Goal: Task Accomplishment & Management: Manage account settings

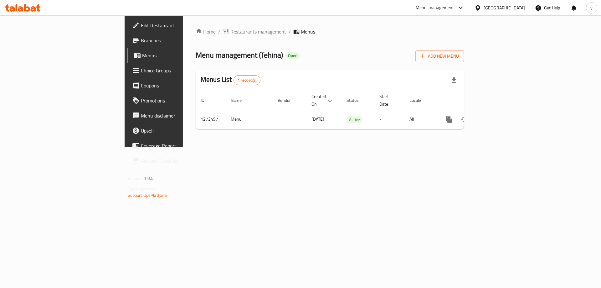
click at [141, 72] on span "Choice Groups" at bounding box center [180, 71] width 79 height 8
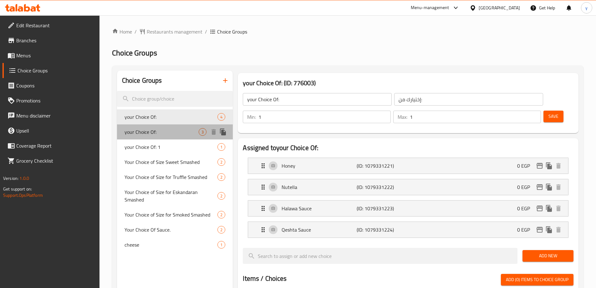
click at [164, 131] on span "your Choice Of:" at bounding box center [162, 132] width 75 height 8
type input "your Choice Of:"
type input "إختيارك من :"
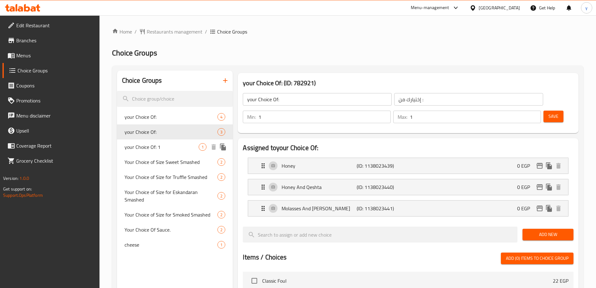
click at [165, 147] on span "your Choice Of: 1" at bounding box center [162, 147] width 75 height 8
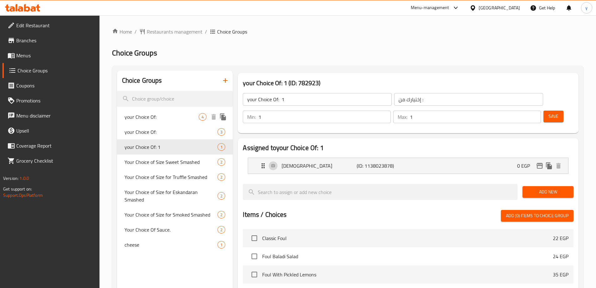
click at [166, 115] on span "your Choice Of:" at bounding box center [162, 117] width 75 height 8
type input "your Choice Of:"
type input "إختيارك من:"
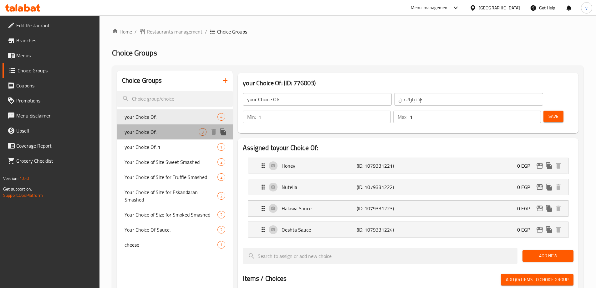
click at [162, 136] on div "your Choice Of: 3" at bounding box center [175, 131] width 116 height 15
type input "your Choice Of:"
type input "إختيارك من :"
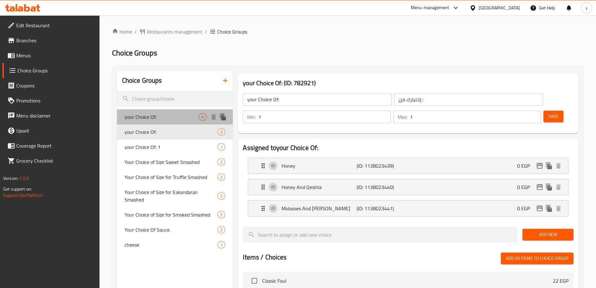
click at [165, 120] on span "your Choice Of:" at bounding box center [162, 117] width 75 height 8
type input "your Choice Of:"
type input "إختيارك من:"
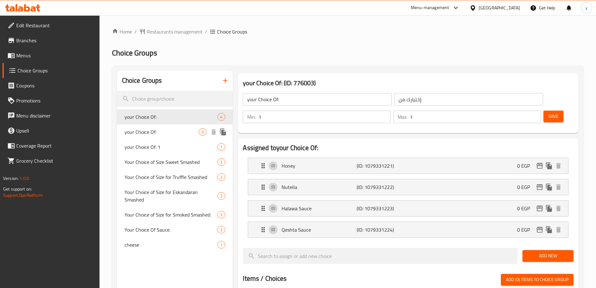
click at [164, 133] on span "your Choice Of:" at bounding box center [162, 132] width 75 height 8
type input "your Choice Of:"
type input "إختيارك من :"
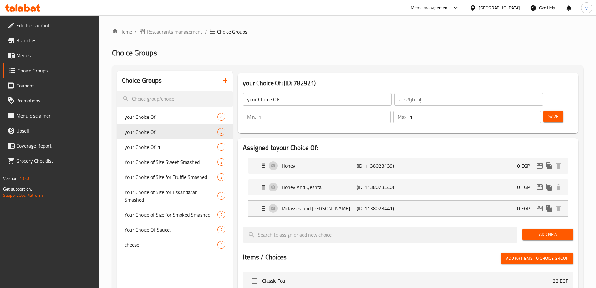
click at [396, 61] on div "Home / Restaurants management / Choice Groups Choice Groups Choice Groups your …" at bounding box center [348, 263] width 472 height 470
click at [153, 123] on div "your Choice Of: 4" at bounding box center [175, 116] width 116 height 15
type input "your Choice Of:"
type input "إختيارك من:"
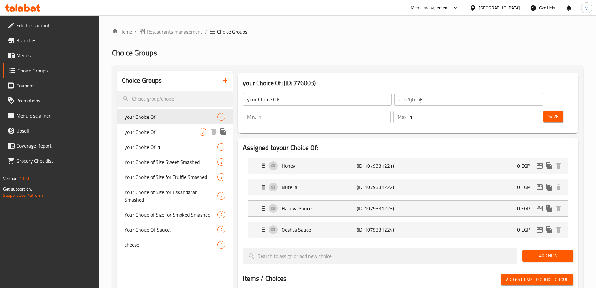
click at [141, 131] on span "your Choice Of:" at bounding box center [162, 132] width 75 height 8
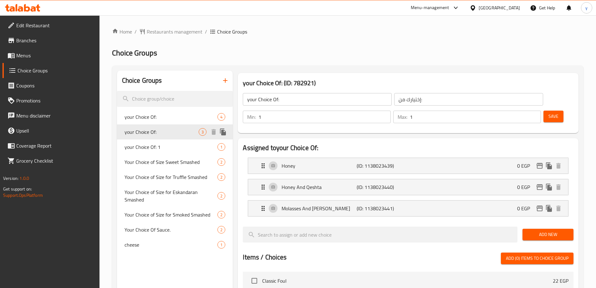
type input "your Choice Of:"
type input "إختيارك من :"
click at [159, 244] on div "cheese 1" at bounding box center [175, 244] width 116 height 15
type input "cheese"
type input "جبنة"
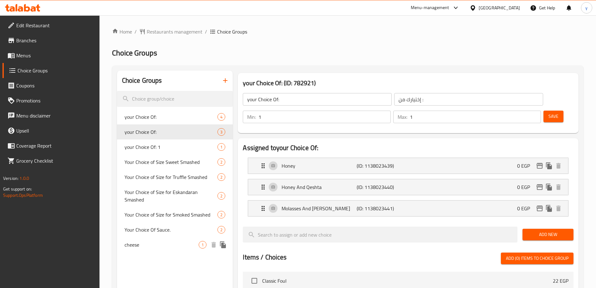
type input "0"
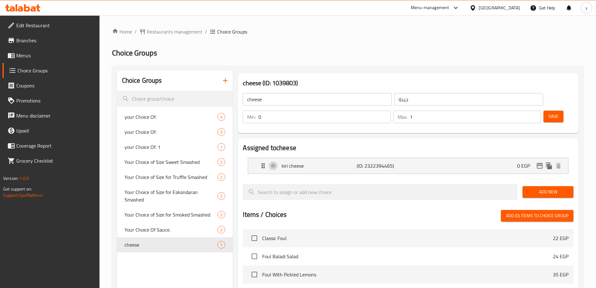
click at [45, 58] on span "Menus" at bounding box center [55, 56] width 78 height 8
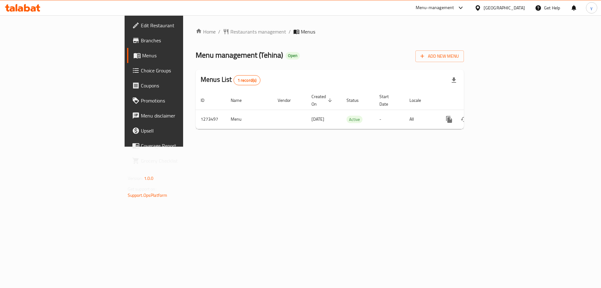
click at [183, 27] on div "Home / Restaurants management / Menus Menu management ( Tehina ) Open Add New M…" at bounding box center [329, 80] width 293 height 131
click at [230, 31] on span "Restaurants management" at bounding box center [258, 32] width 56 height 8
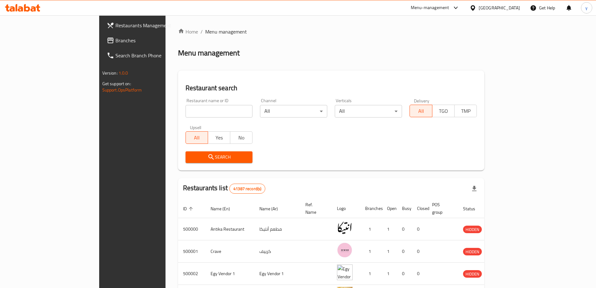
click at [116, 44] on span "Branches" at bounding box center [155, 41] width 78 height 8
click at [116, 42] on span "Branches" at bounding box center [155, 41] width 78 height 8
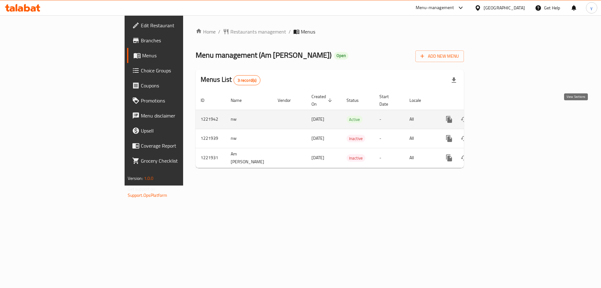
click at [502, 112] on link "enhanced table" at bounding box center [494, 119] width 15 height 15
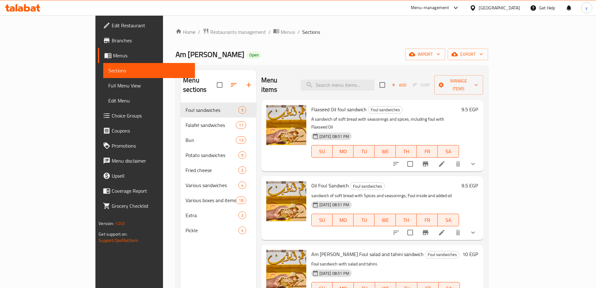
click at [112, 117] on span "Choice Groups" at bounding box center [151, 116] width 78 height 8
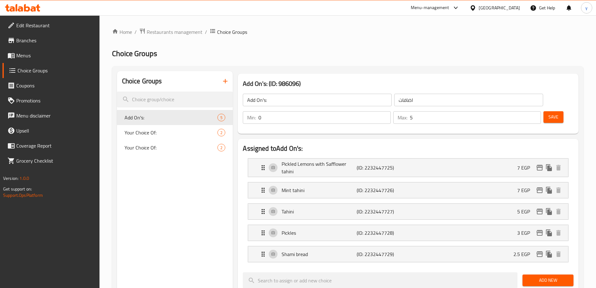
click at [35, 58] on span "Menus" at bounding box center [55, 56] width 78 height 8
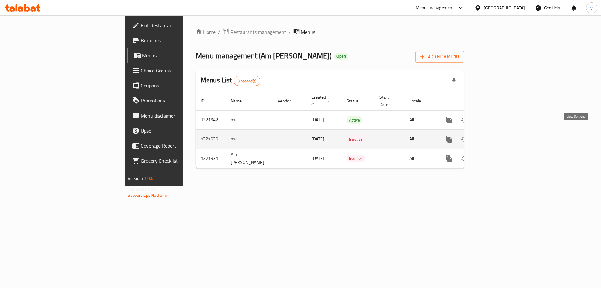
click at [502, 133] on link "enhanced table" at bounding box center [494, 138] width 15 height 15
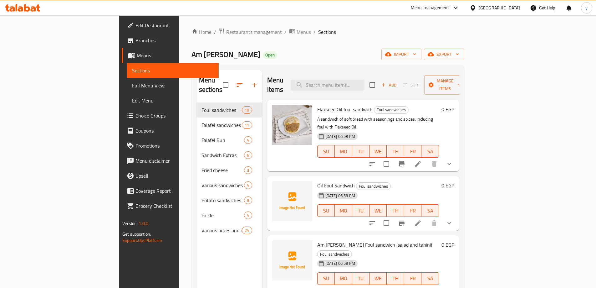
click at [137, 54] on span "Menus" at bounding box center [175, 56] width 77 height 8
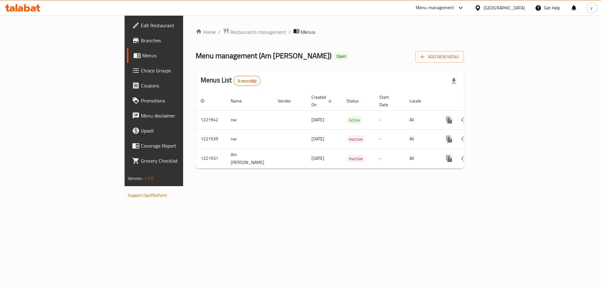
click at [142, 55] on span "Menus" at bounding box center [181, 56] width 78 height 8
click at [230, 35] on span "Restaurants management" at bounding box center [258, 32] width 56 height 8
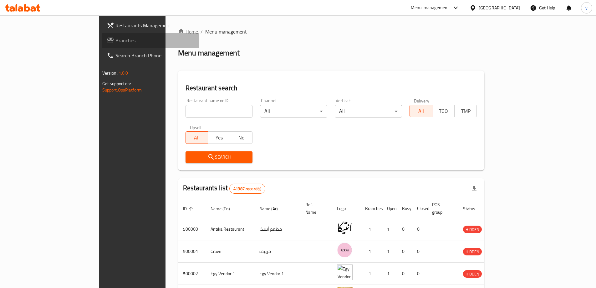
drag, startPoint x: 43, startPoint y: 43, endPoint x: 50, endPoint y: 43, distance: 6.6
click at [116, 42] on span "Branches" at bounding box center [155, 41] width 78 height 8
